Goal: Task Accomplishment & Management: Complete application form

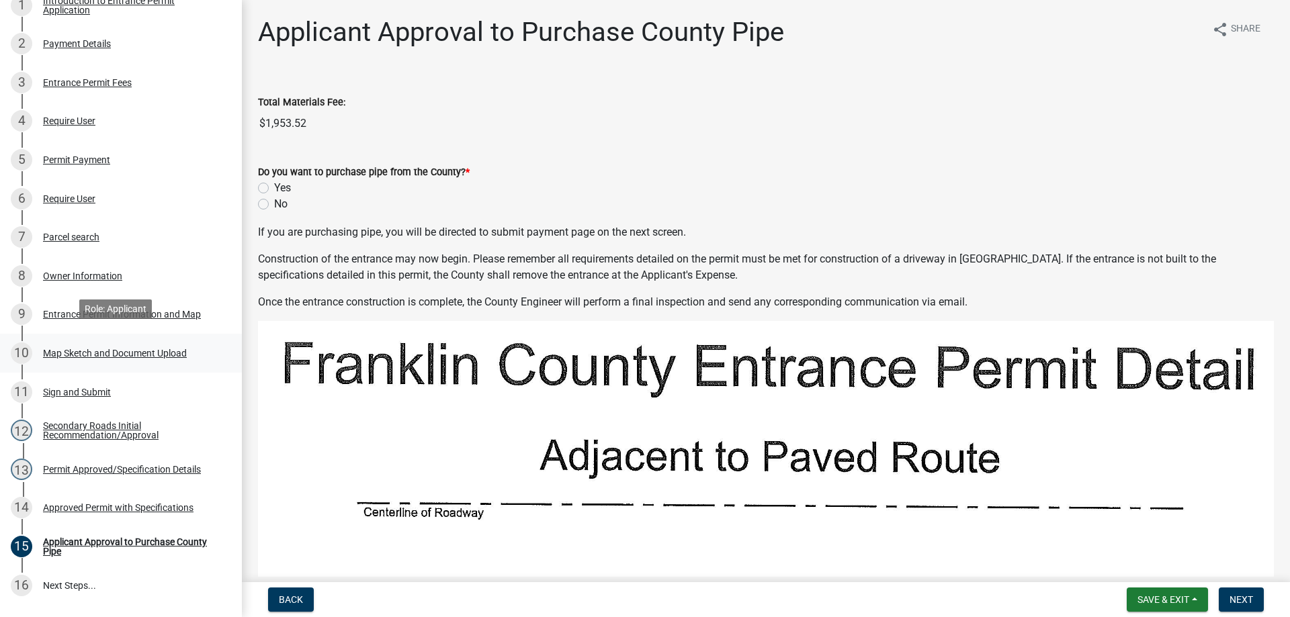
scroll to position [269, 0]
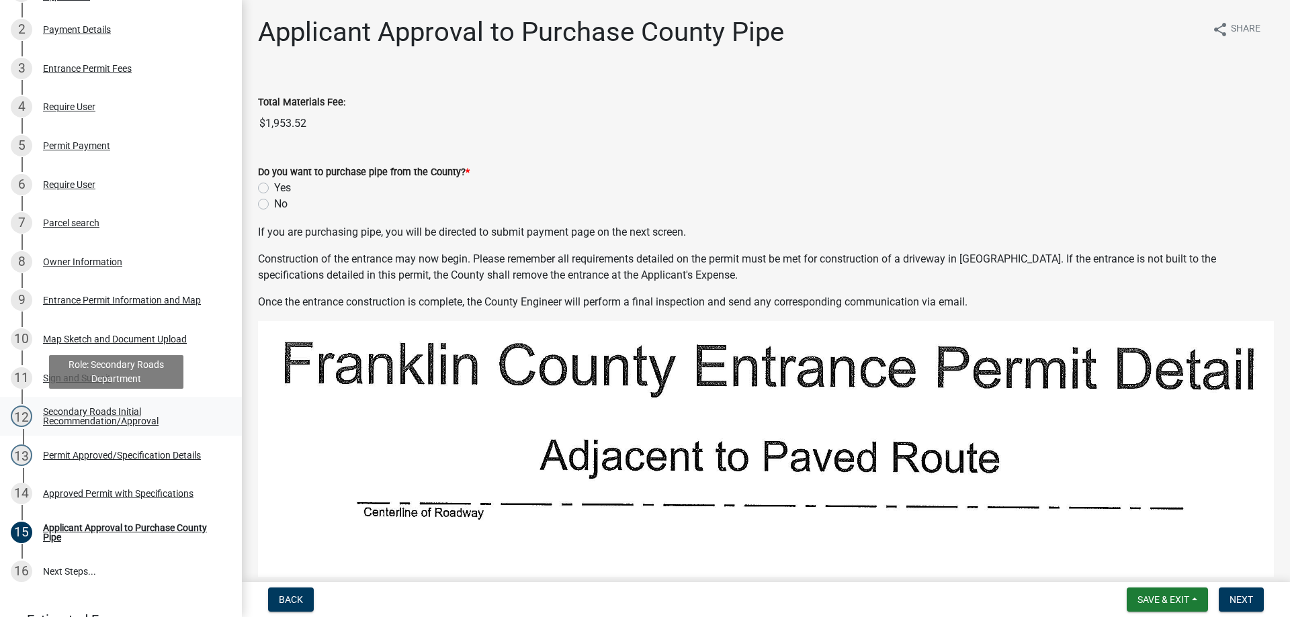
click at [93, 413] on div "Secondary Roads Initial Recommendation/Approval" at bounding box center [131, 416] width 177 height 19
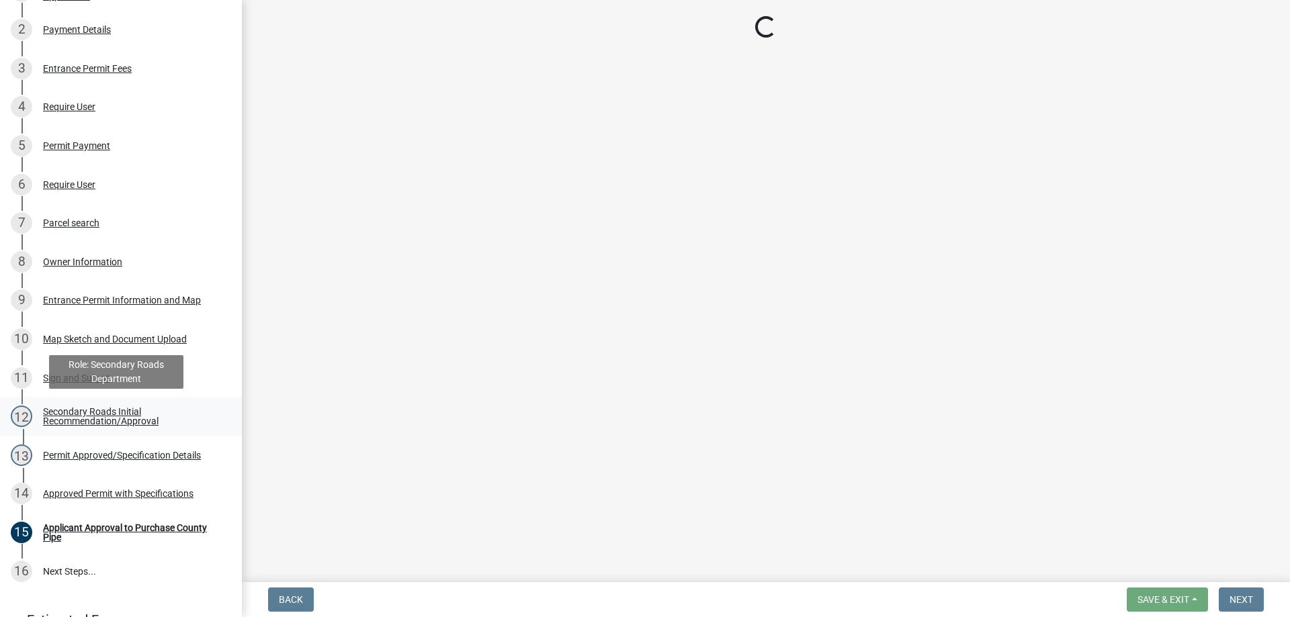
select select "eeee9d6c-fb7c-49be-976e-f114c001b6fa"
select select "30071552-109a-46c1-8d28-3f8ddbfc2ca7"
select select "67b5523f-b695-4451-84c2-e4904f619367"
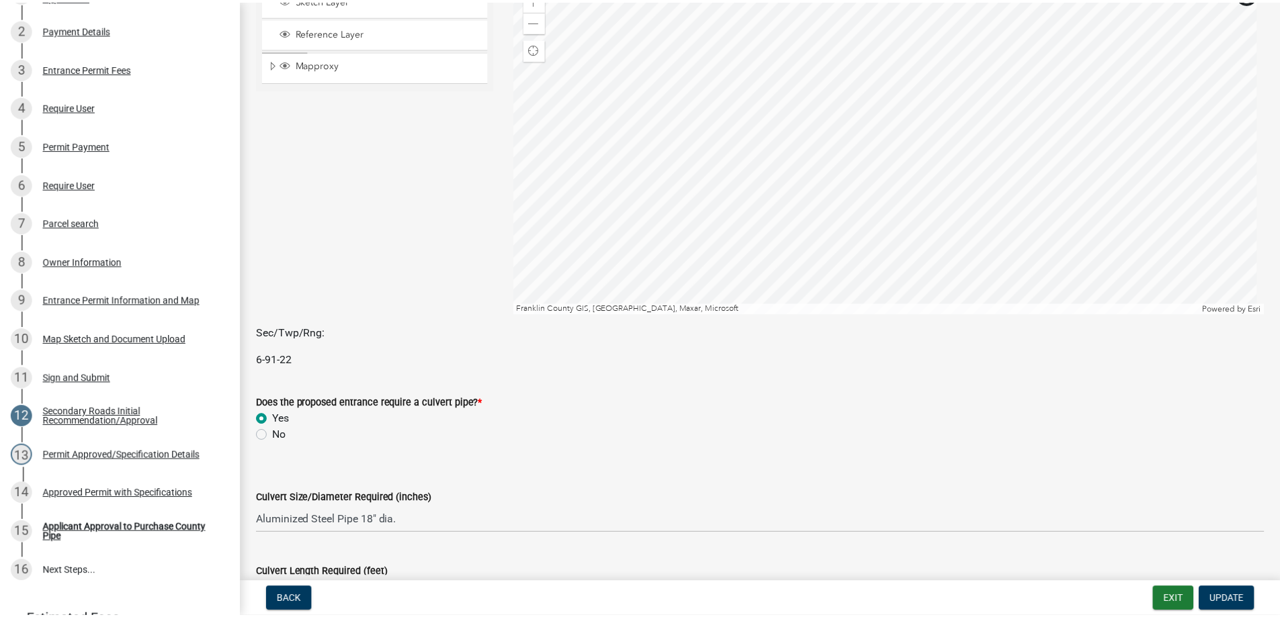
scroll to position [0, 0]
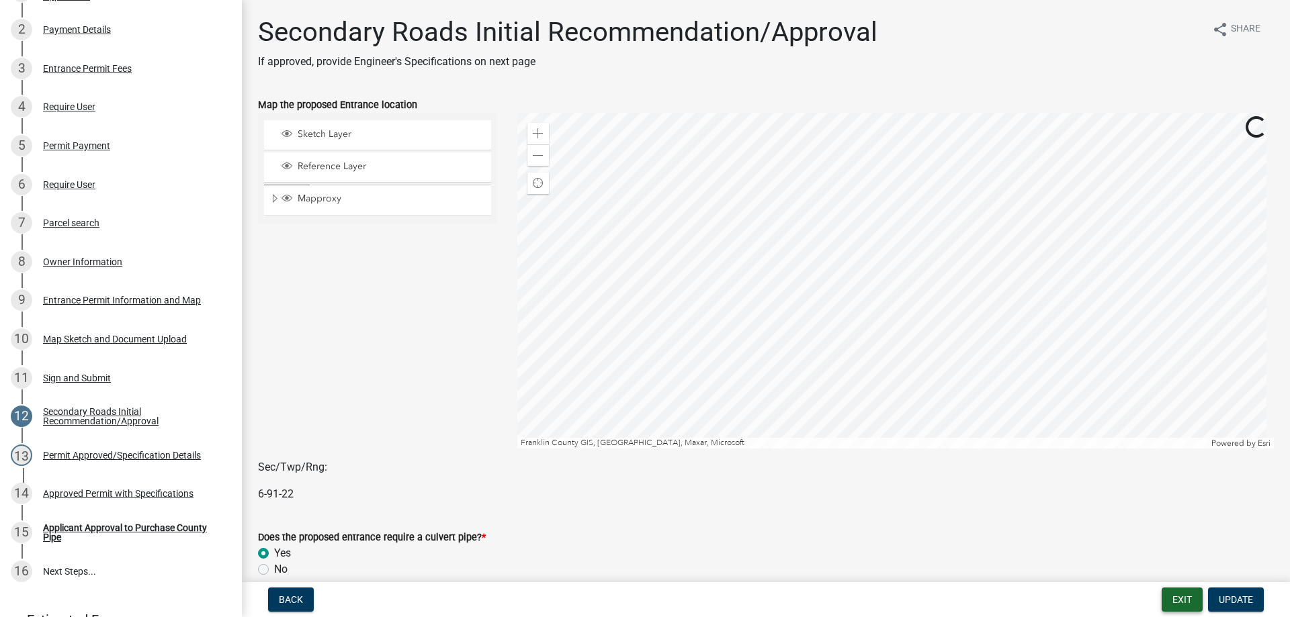
click at [1174, 595] on button "Exit" at bounding box center [1182, 600] width 41 height 24
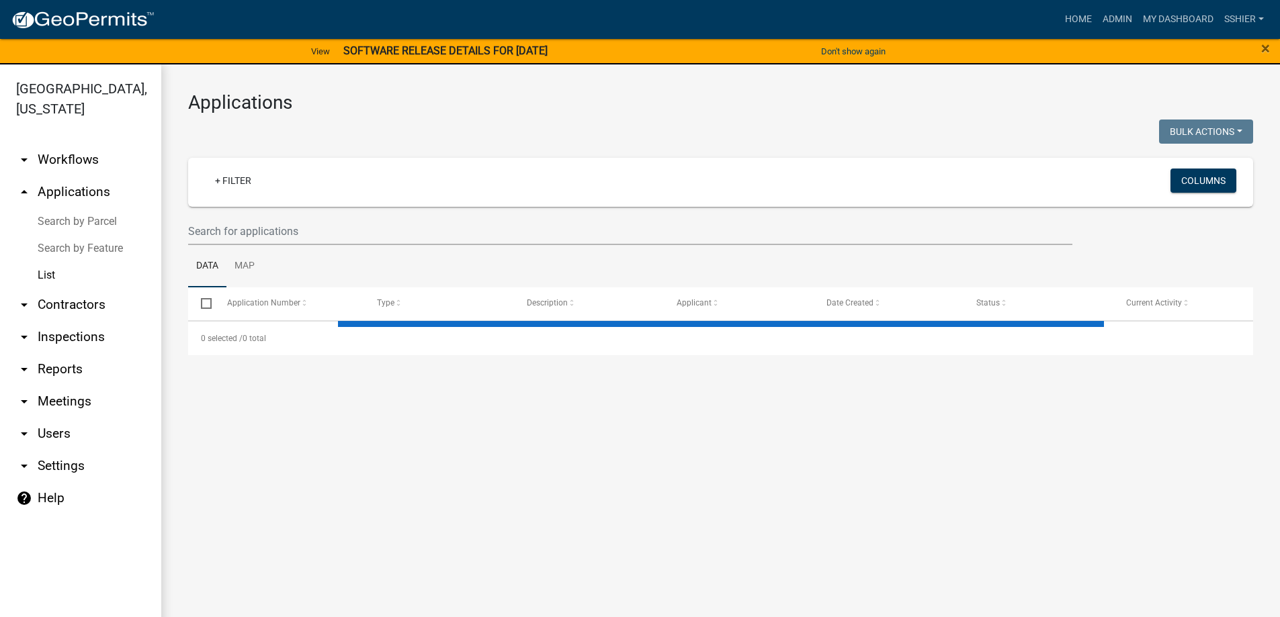
select select "3: 100"
